Goal: Find specific page/section: Find specific page/section

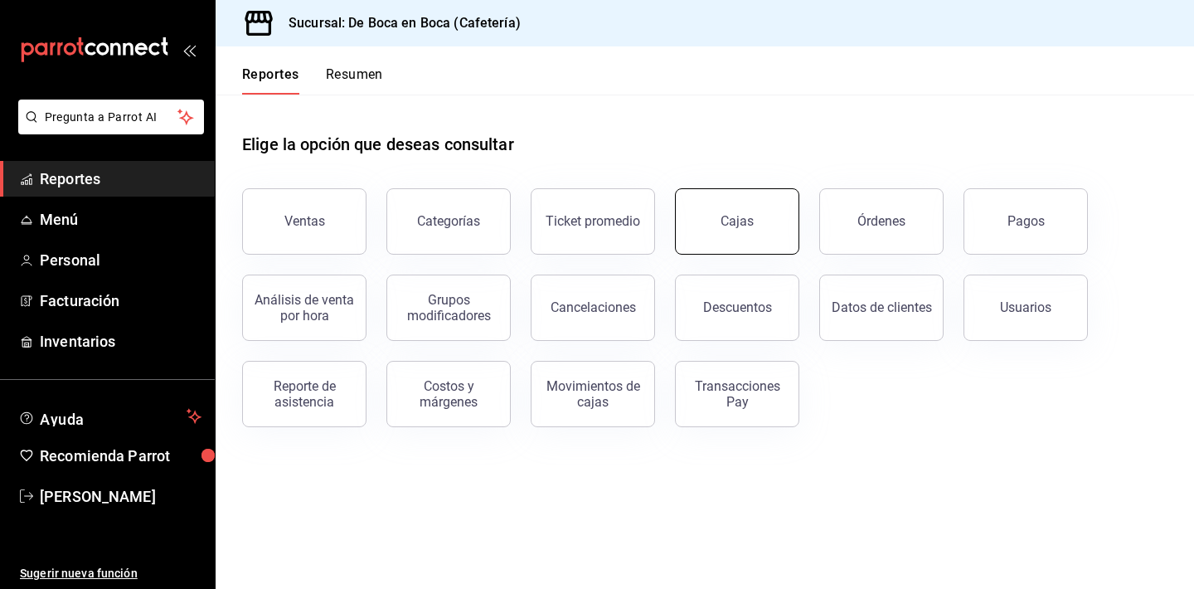
click at [742, 250] on link "Cajas" at bounding box center [737, 221] width 124 height 66
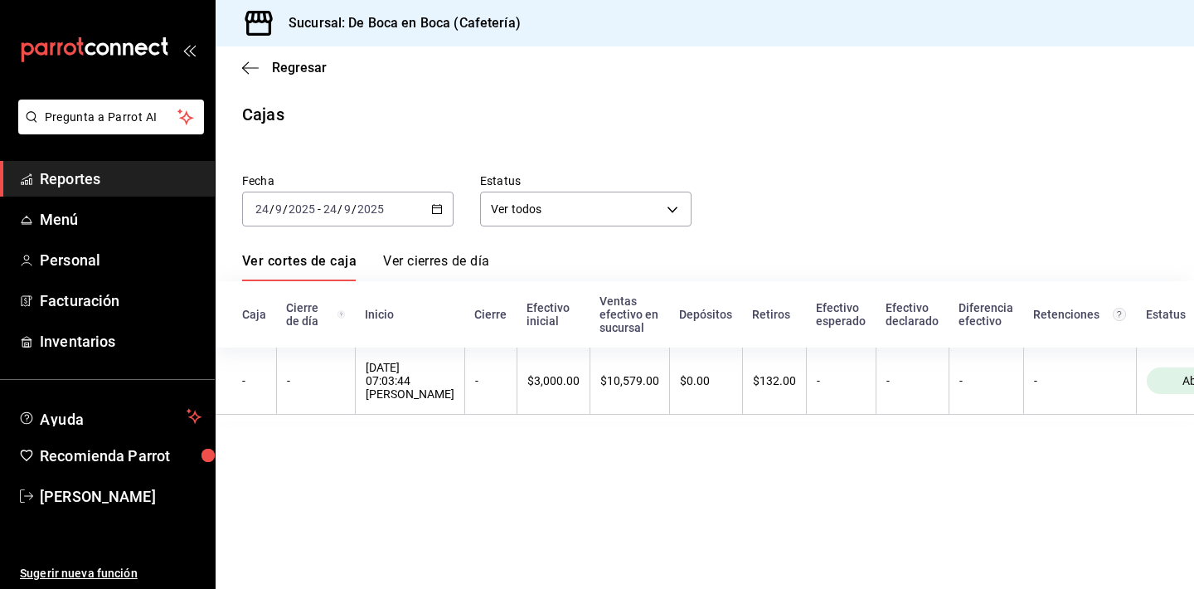
click at [307, 75] on div "Regresar" at bounding box center [705, 67] width 979 height 42
click at [307, 67] on span "Regresar" at bounding box center [299, 68] width 55 height 16
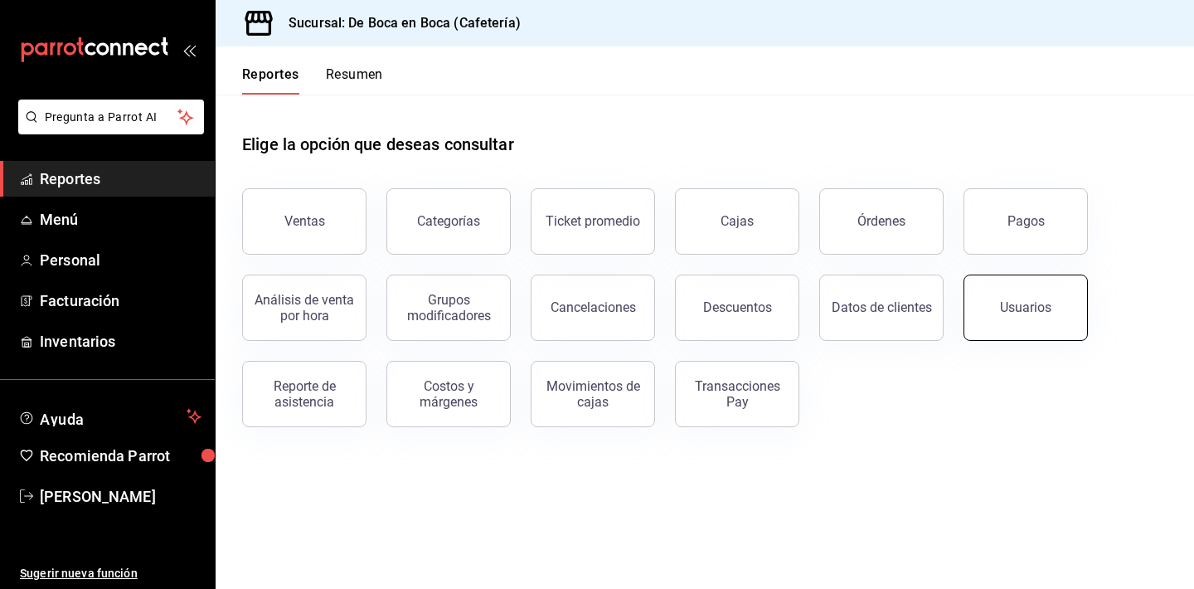
click at [1018, 294] on button "Usuarios" at bounding box center [1026, 308] width 124 height 66
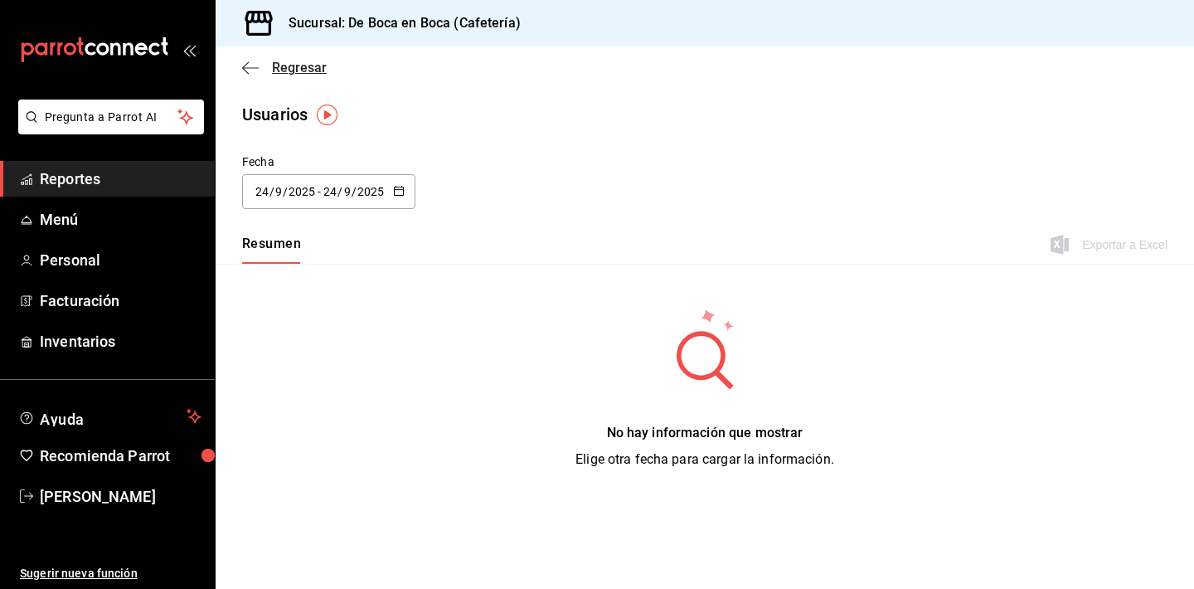
click at [297, 72] on span "Regresar" at bounding box center [299, 68] width 55 height 16
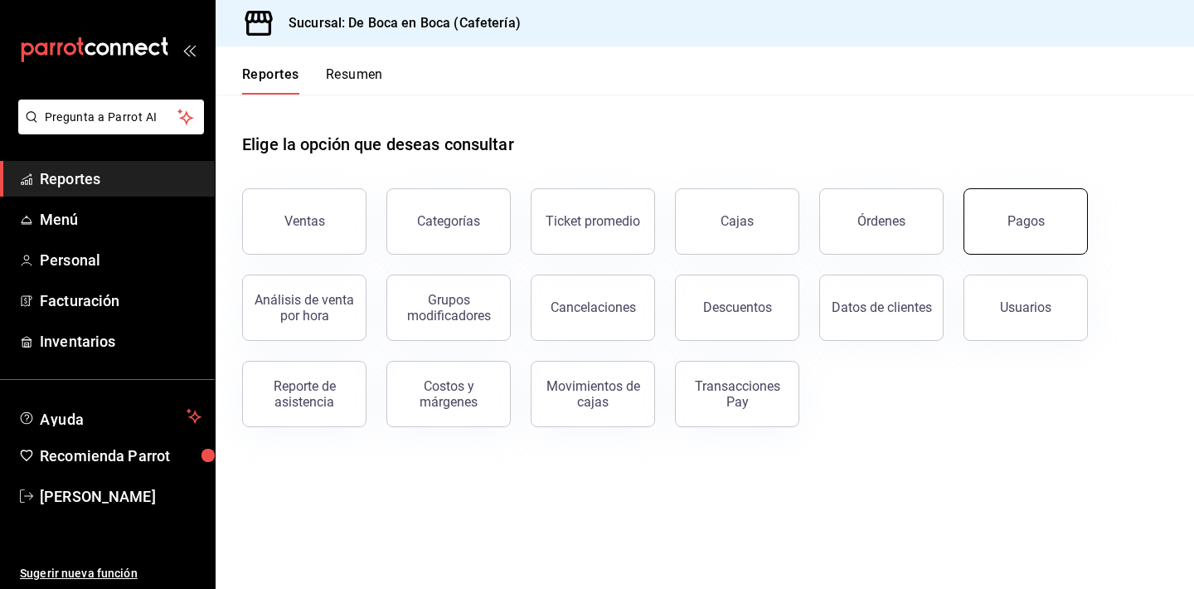
click at [1034, 249] on button "Pagos" at bounding box center [1026, 221] width 124 height 66
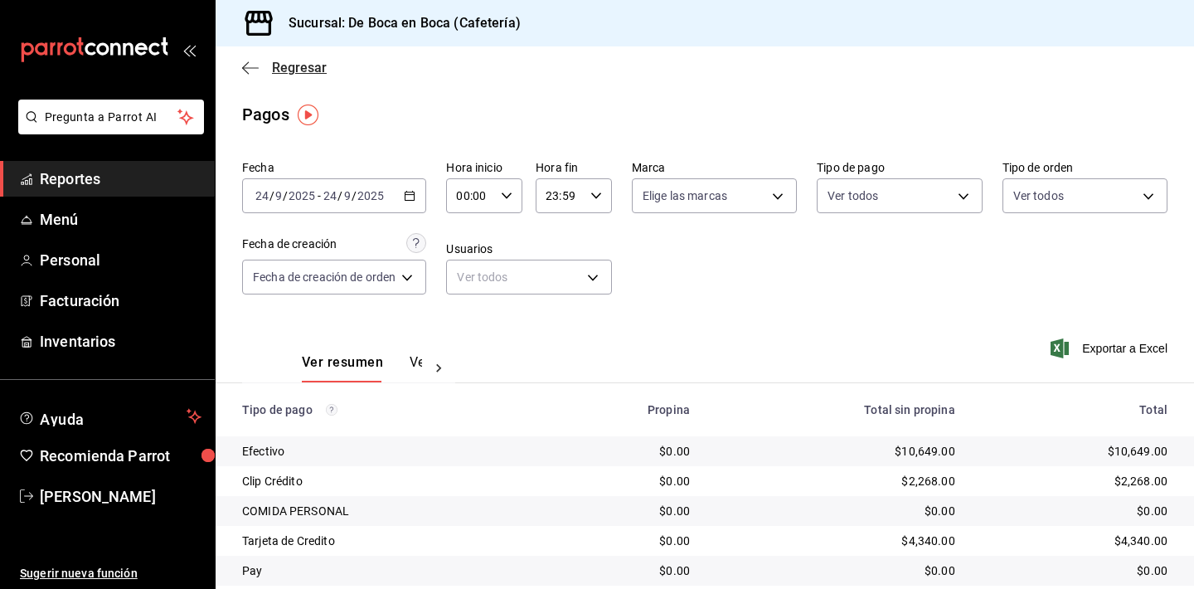
click at [300, 72] on span "Regresar" at bounding box center [299, 68] width 55 height 16
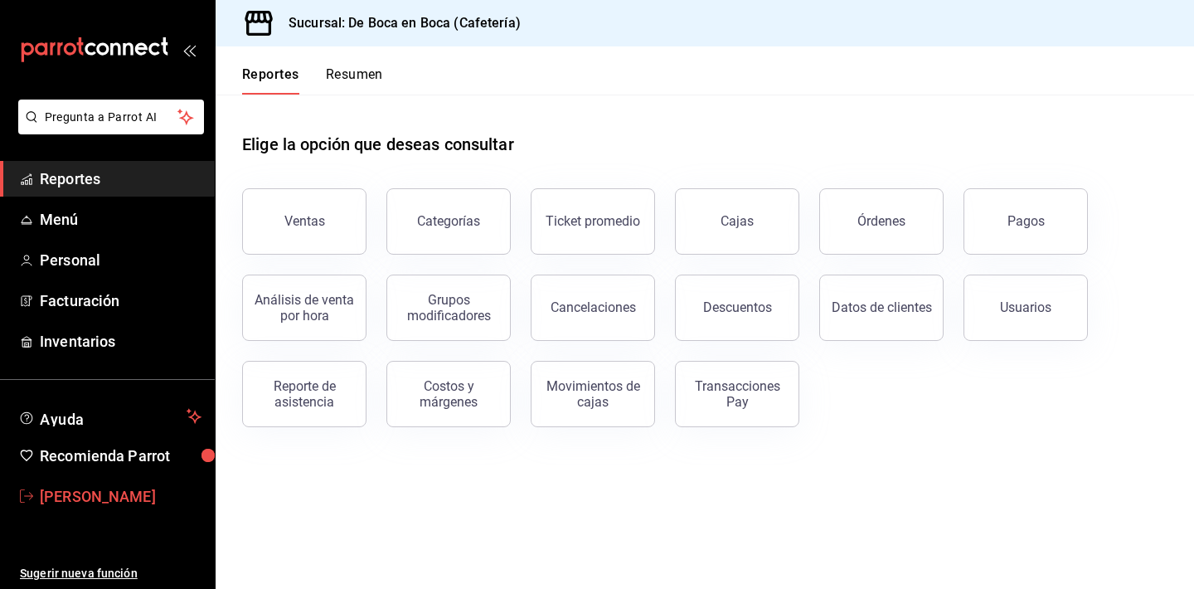
click at [123, 498] on span "[PERSON_NAME]" at bounding box center [121, 496] width 162 height 22
